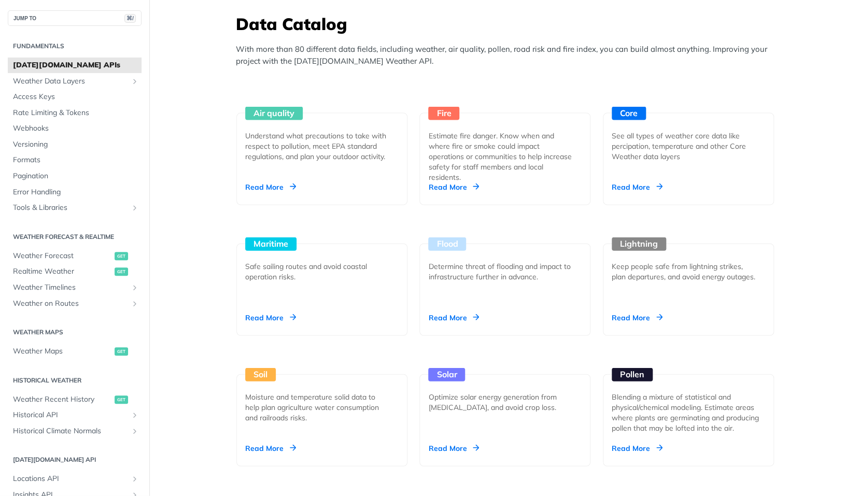
scroll to position [917, 0]
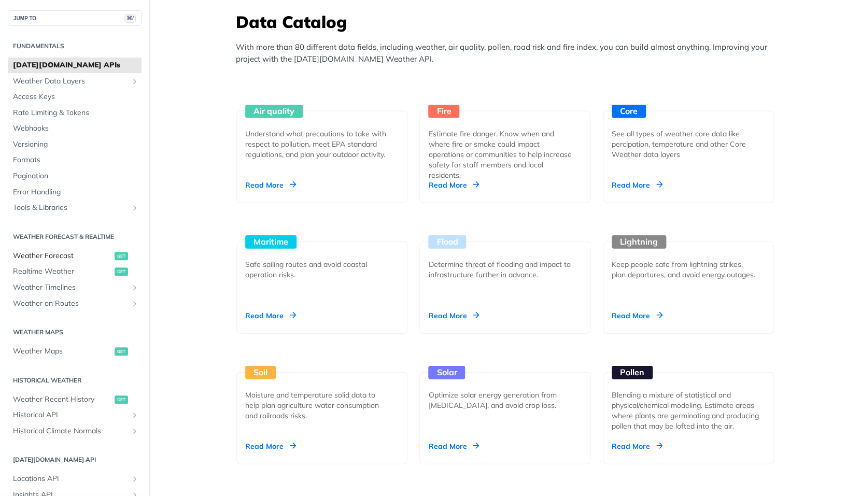
click at [67, 255] on span "Weather Forecast" at bounding box center [62, 256] width 99 height 10
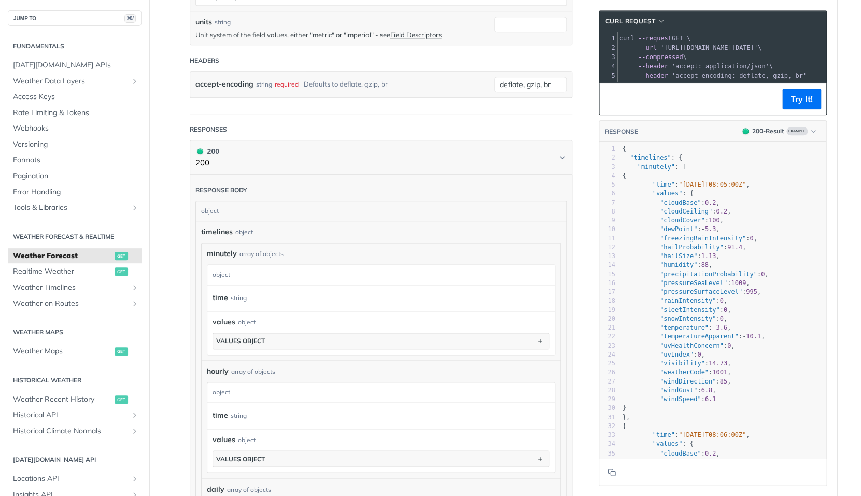
scroll to position [411, 0]
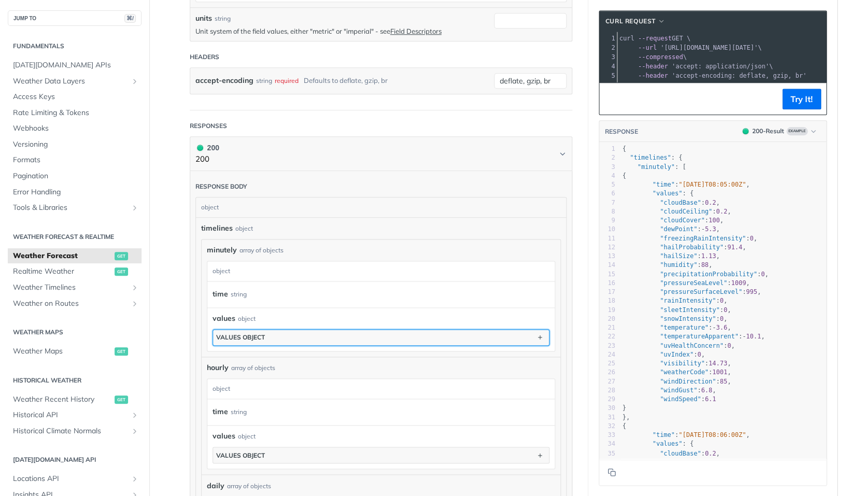
click at [298, 342] on button "values object" at bounding box center [381, 338] width 336 height 16
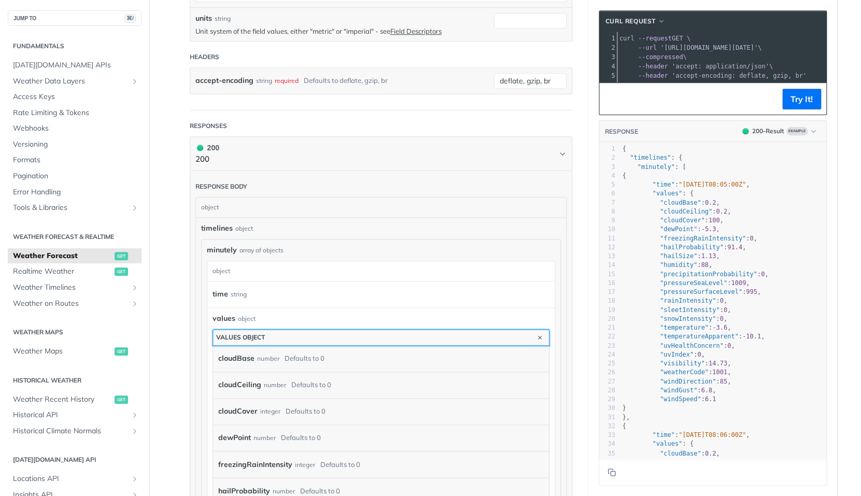
click at [298, 342] on button "values object" at bounding box center [381, 338] width 336 height 16
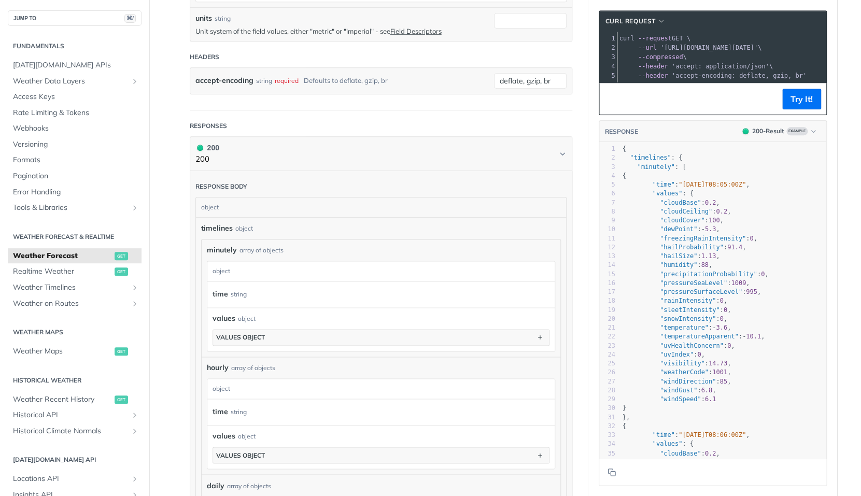
click at [232, 293] on div "string" at bounding box center [239, 294] width 16 height 15
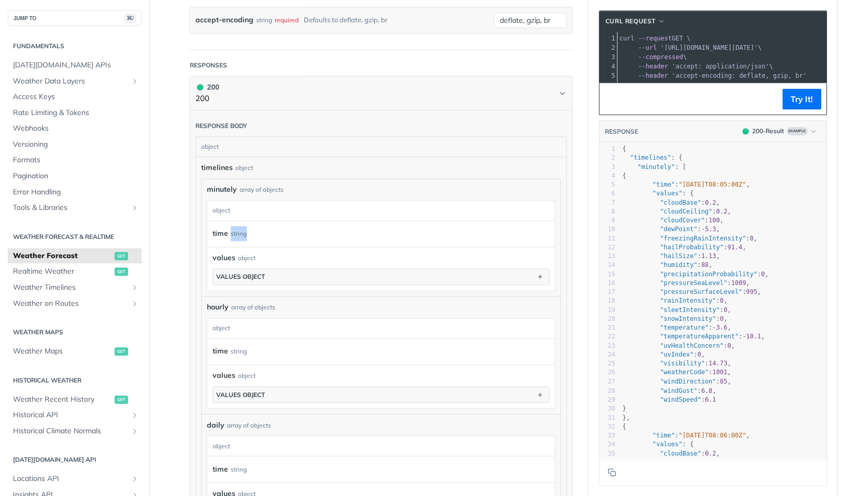
scroll to position [476, 0]
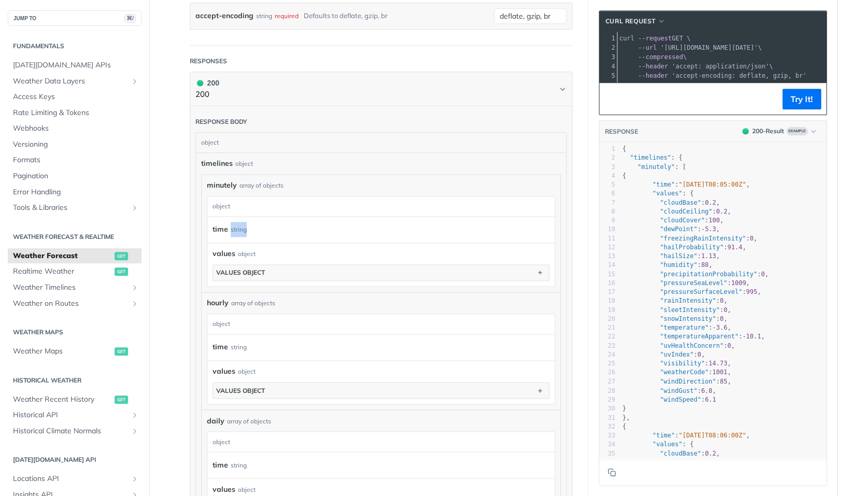
click at [232, 293] on div "hourly array of objects hourly object time string values object values object" at bounding box center [381, 351] width 359 height 118
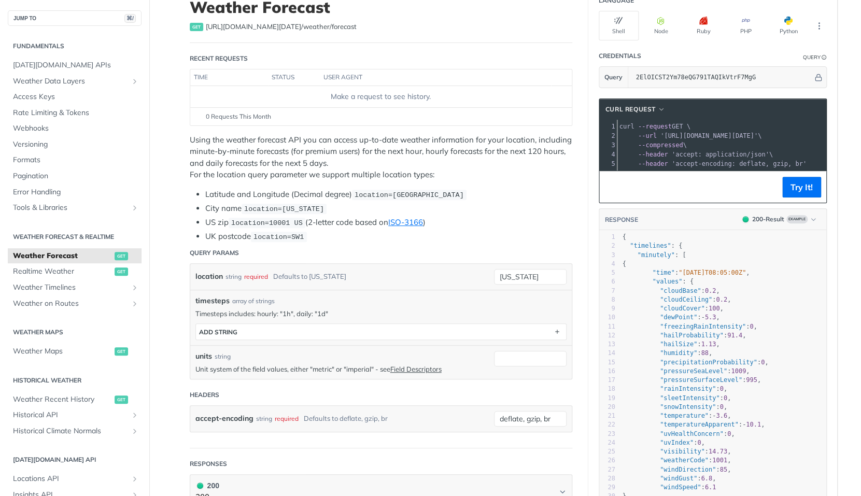
scroll to position [73, 0]
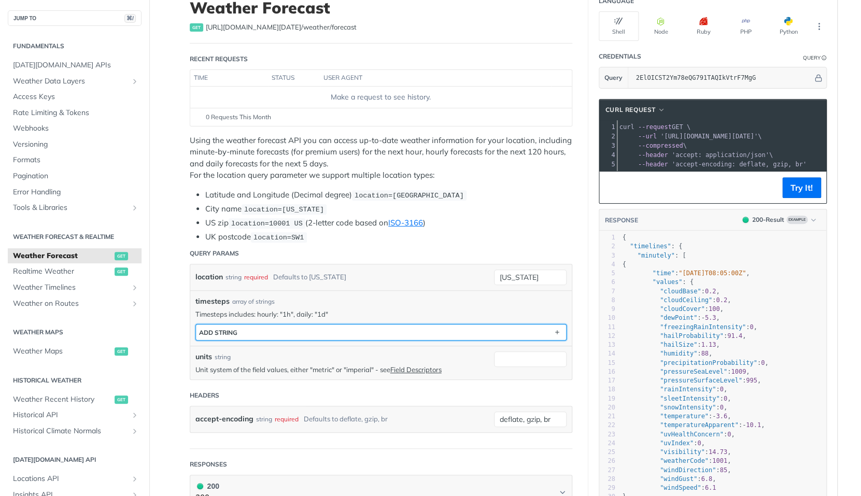
click at [271, 329] on button "ADD string" at bounding box center [381, 332] width 370 height 16
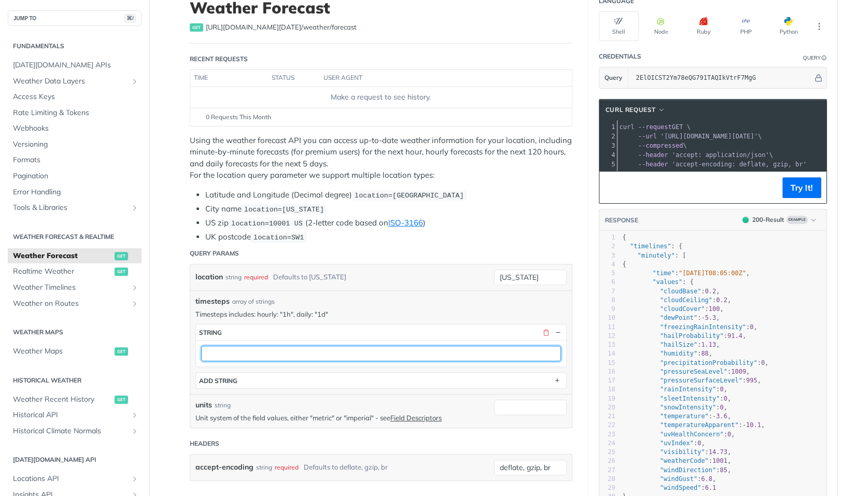
click at [278, 359] on input "text" at bounding box center [381, 354] width 360 height 16
type input "1h"
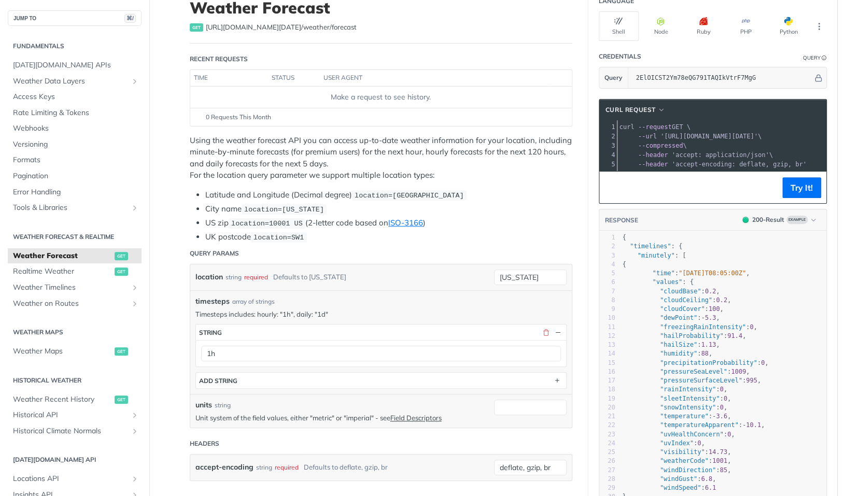
click at [316, 314] on p "Timesteps includes: hourly: "1h", daily: "1d"" at bounding box center [380, 313] width 371 height 9
click at [205, 296] on span "timesteps" at bounding box center [212, 301] width 34 height 11
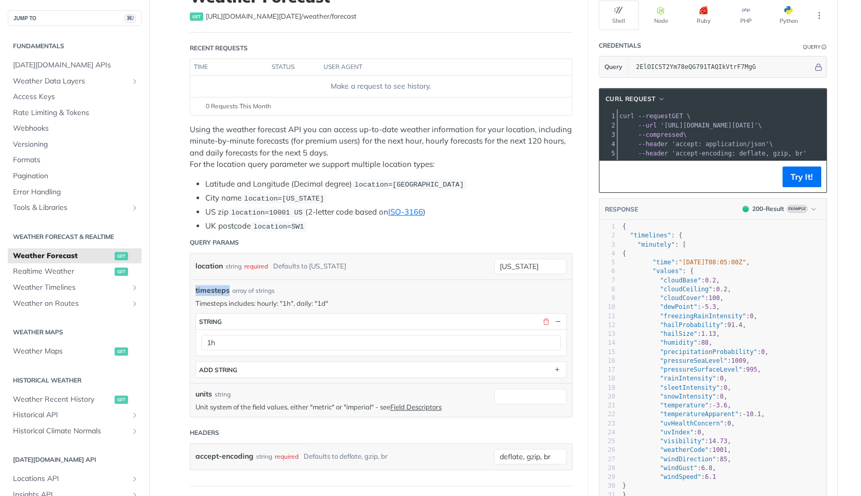
scroll to position [86, 0]
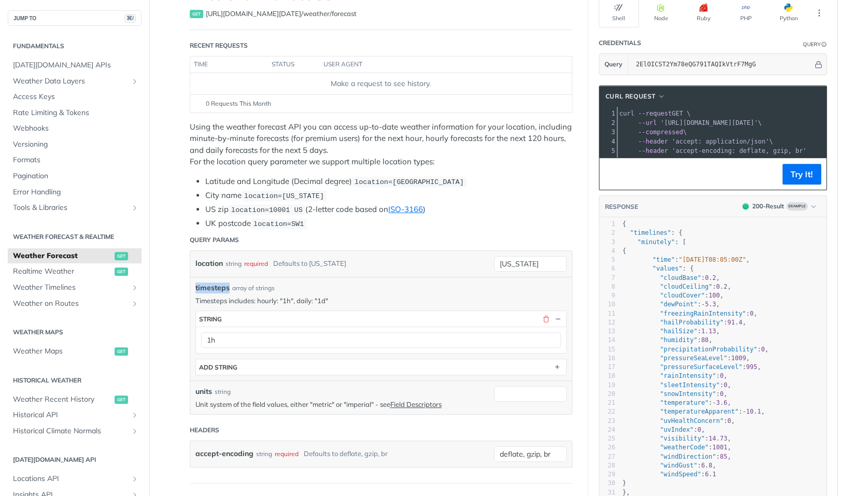
click at [267, 302] on p "Timesteps includes: hourly: "1h", daily: "1d"" at bounding box center [380, 300] width 371 height 9
click at [208, 284] on span "timesteps" at bounding box center [212, 287] width 34 height 11
copy span "timesteps"
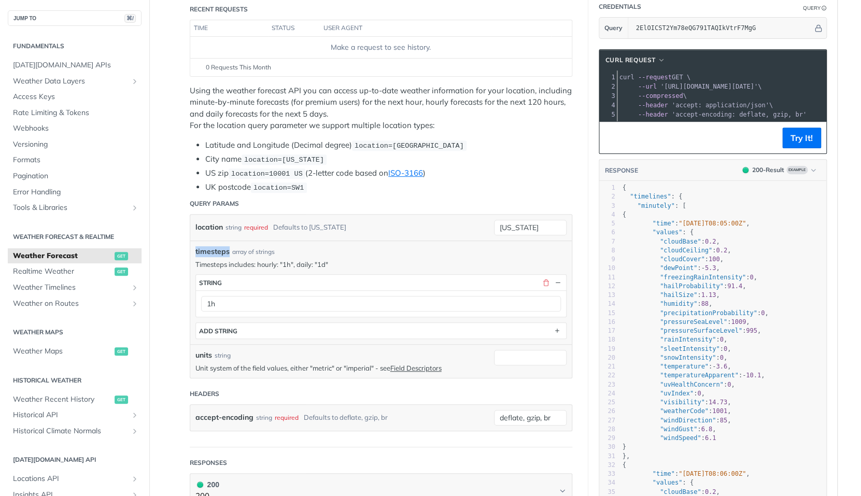
scroll to position [129, 0]
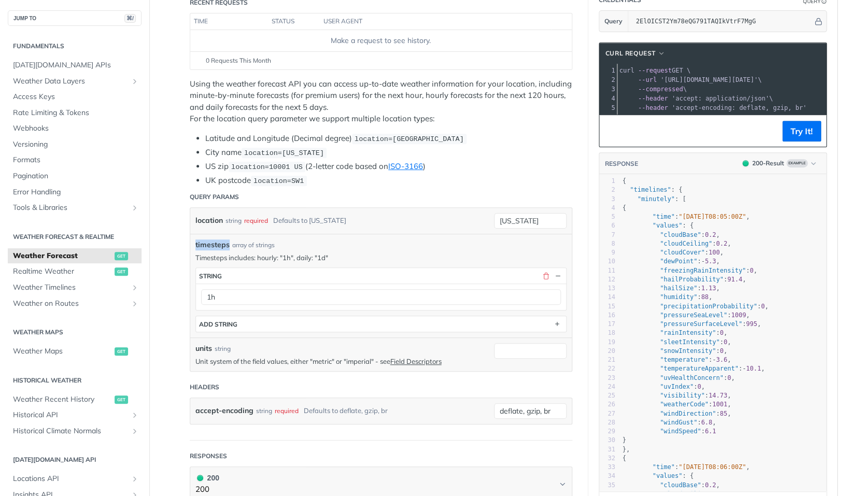
click at [248, 357] on p "Unit system of the field values, either "metric" or "imperial" - see Field Desc…" at bounding box center [341, 361] width 293 height 9
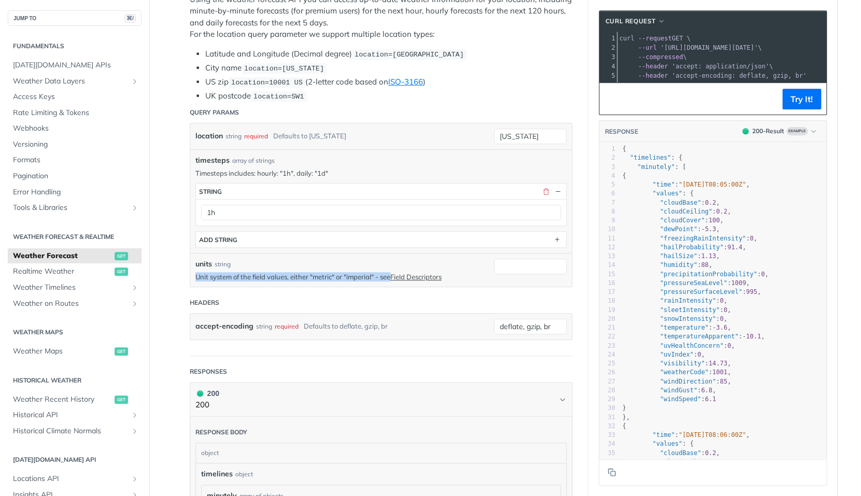
scroll to position [247, 0]
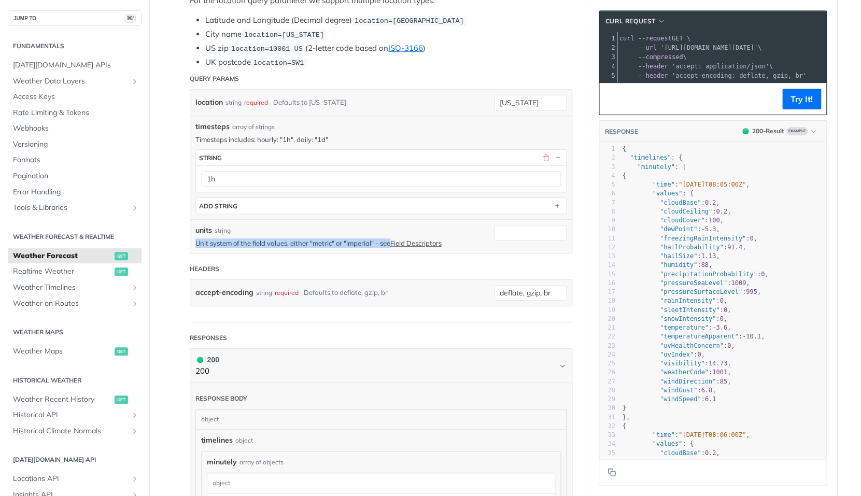
click at [249, 258] on form "Query Params location string required Defaults to [US_STATE] [US_STATE] timeste…" at bounding box center [381, 195] width 382 height 254
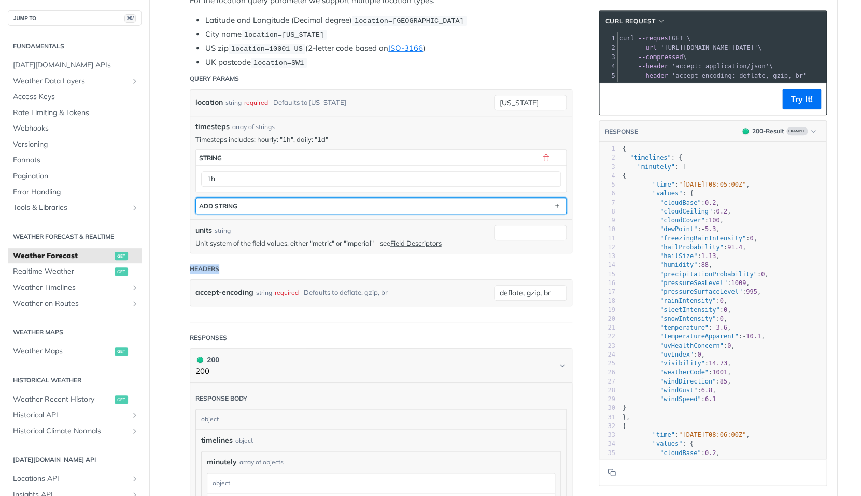
click at [264, 211] on button "ADD string" at bounding box center [381, 206] width 370 height 16
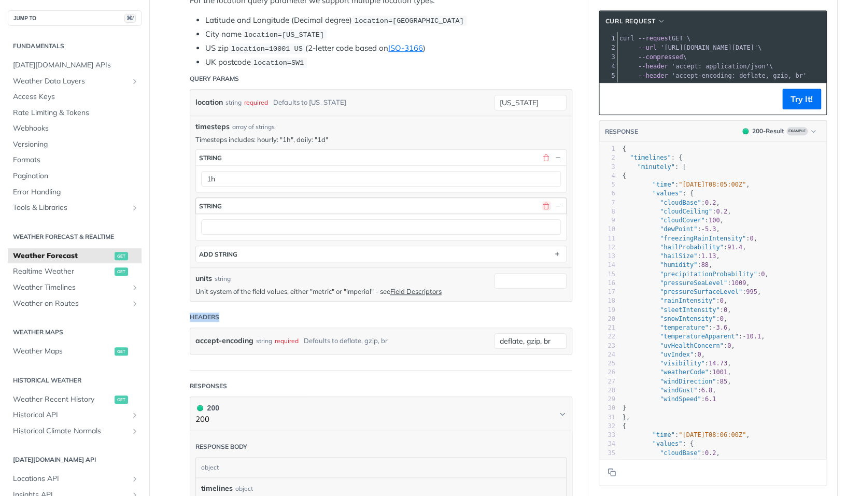
click at [546, 206] on button "button" at bounding box center [546, 205] width 9 height 9
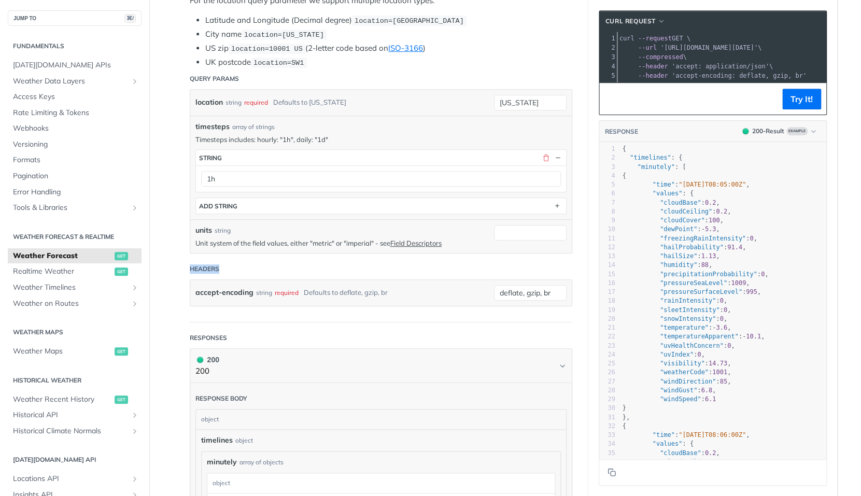
scroll to position [0, 0]
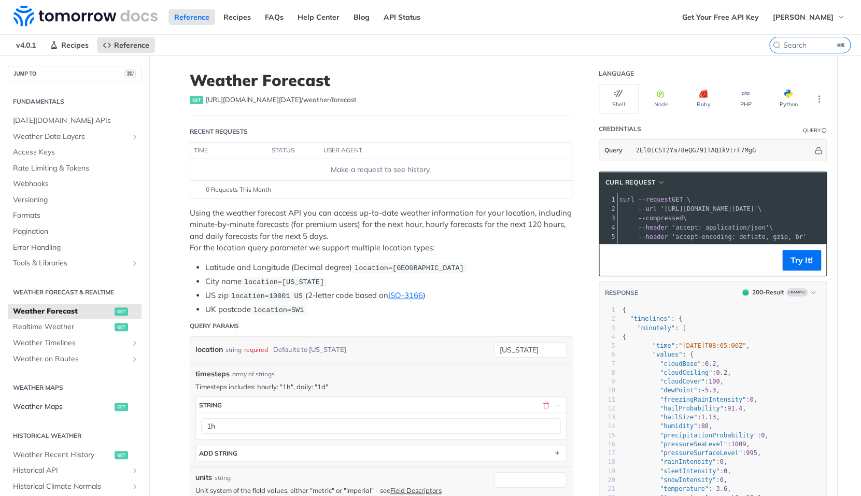
click at [75, 405] on span "Weather Maps" at bounding box center [62, 407] width 99 height 10
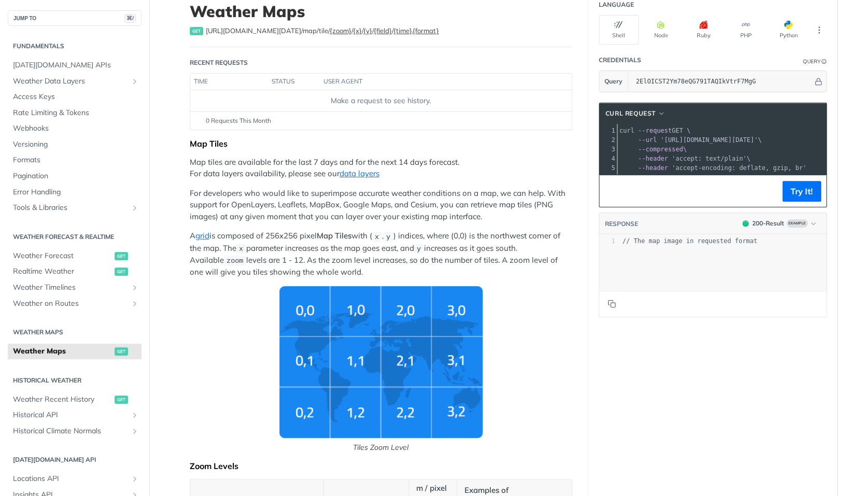
scroll to position [98, 0]
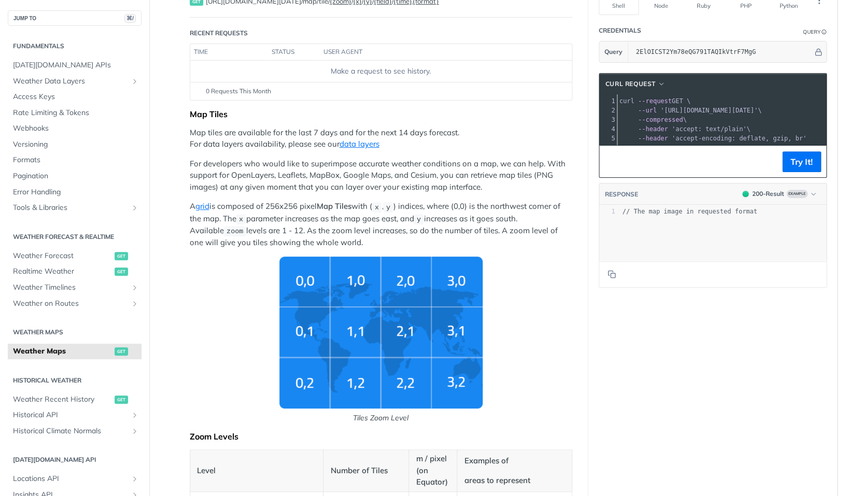
click at [294, 166] on p "For developers who would like to superimpose accurate weather conditions on a m…" at bounding box center [381, 175] width 382 height 35
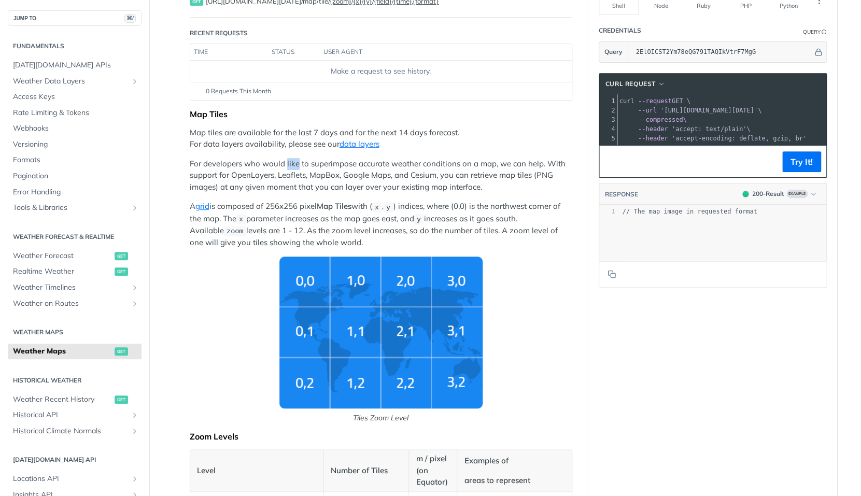
click at [294, 166] on p "For developers who would like to superimpose accurate weather conditions on a m…" at bounding box center [381, 175] width 382 height 35
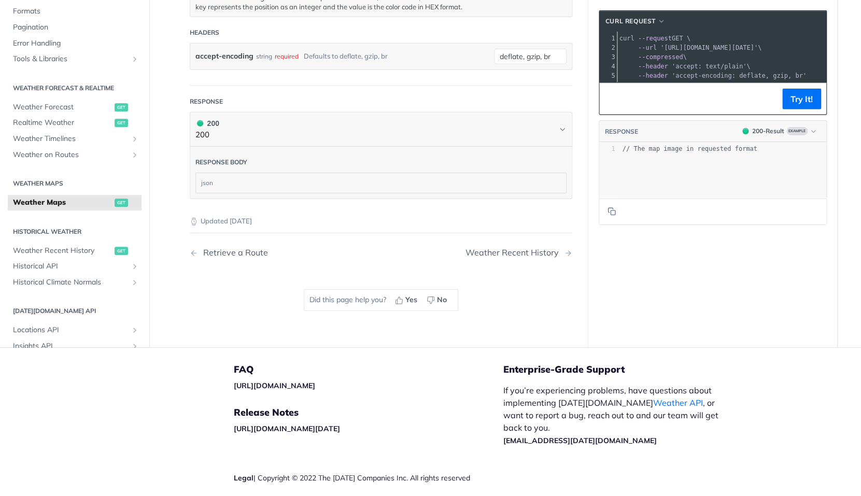
scroll to position [1428, 0]
